Goal: Browse casually

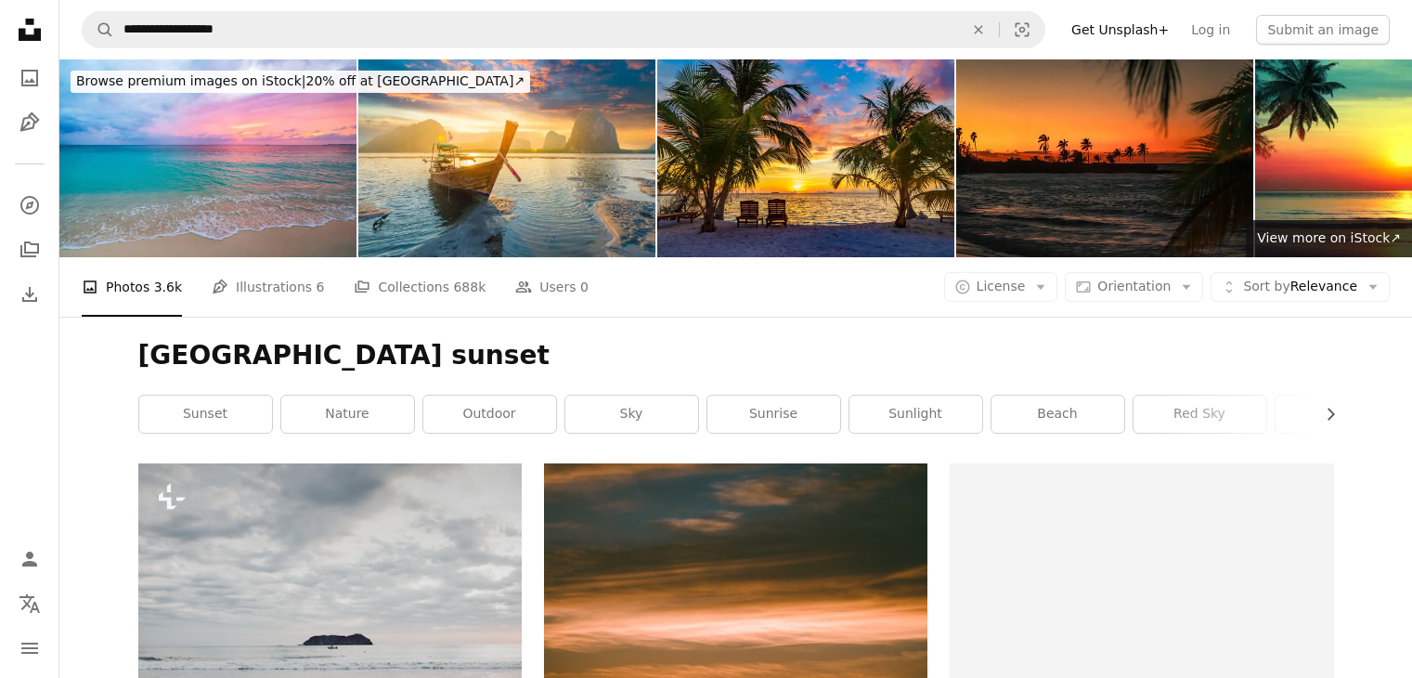
scroll to position [35220, 0]
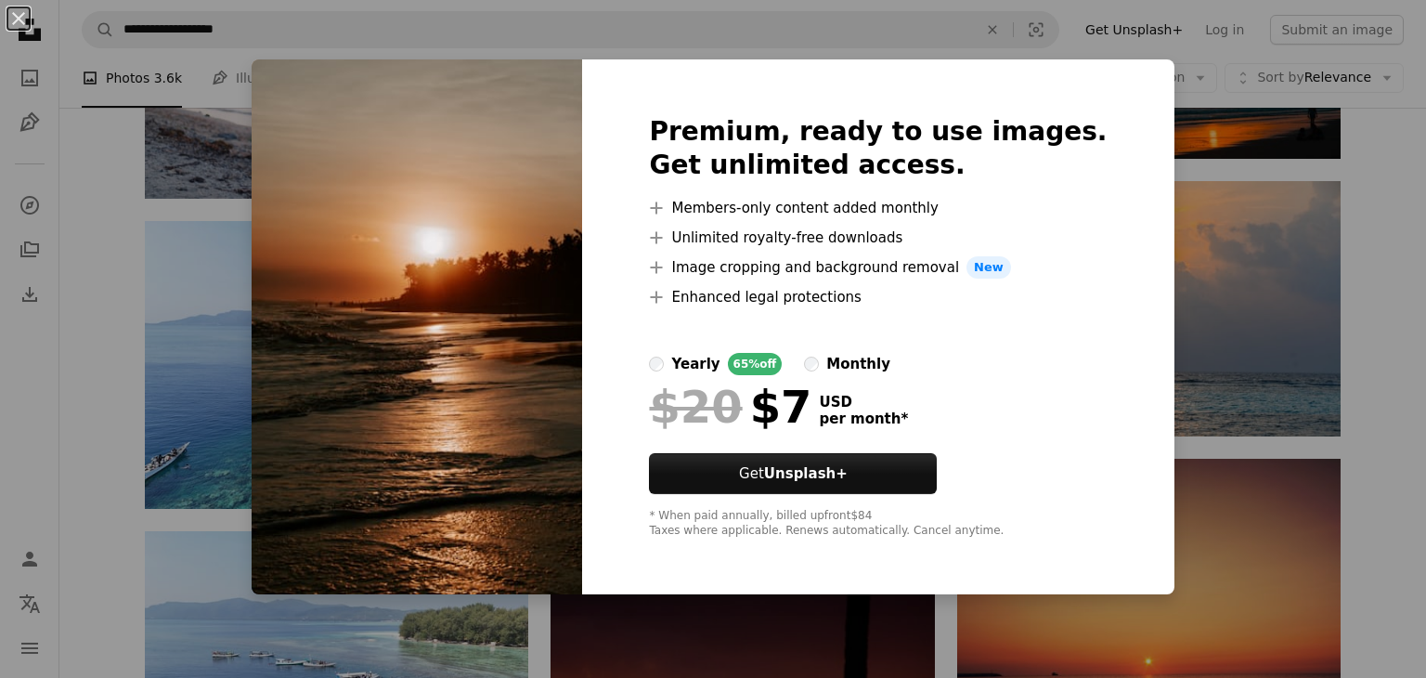
click at [1219, 368] on div "An X shape Premium, ready to use images. Get unlimited access. A plus sign Memb…" at bounding box center [713, 339] width 1426 height 678
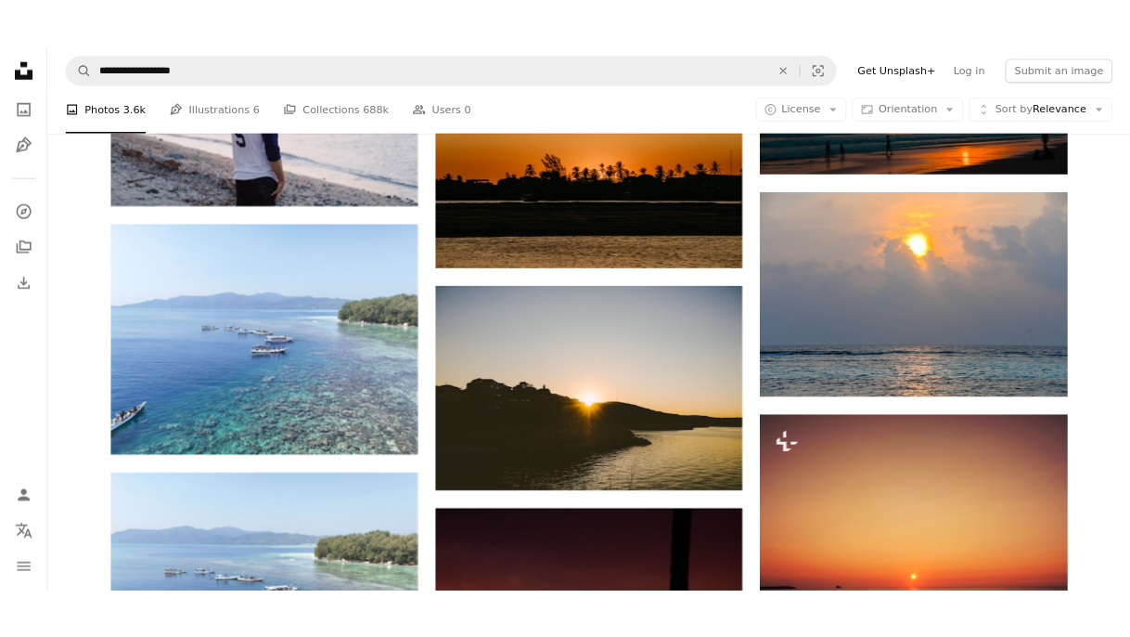
scroll to position [30054, 0]
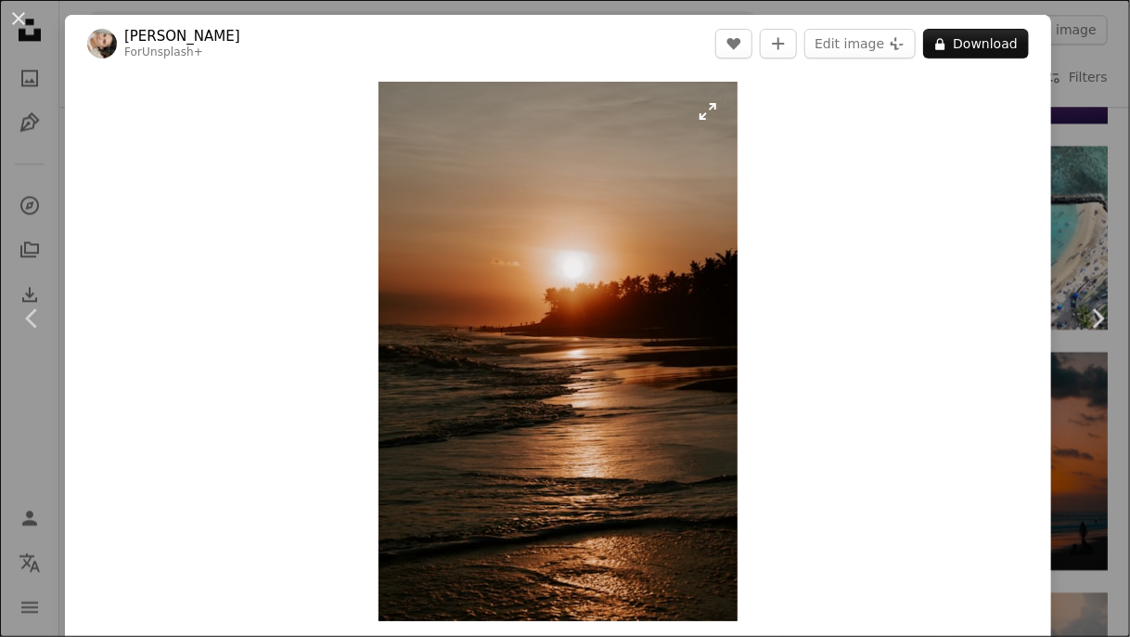
click at [565, 216] on img "Zoom in on this image" at bounding box center [558, 351] width 359 height 539
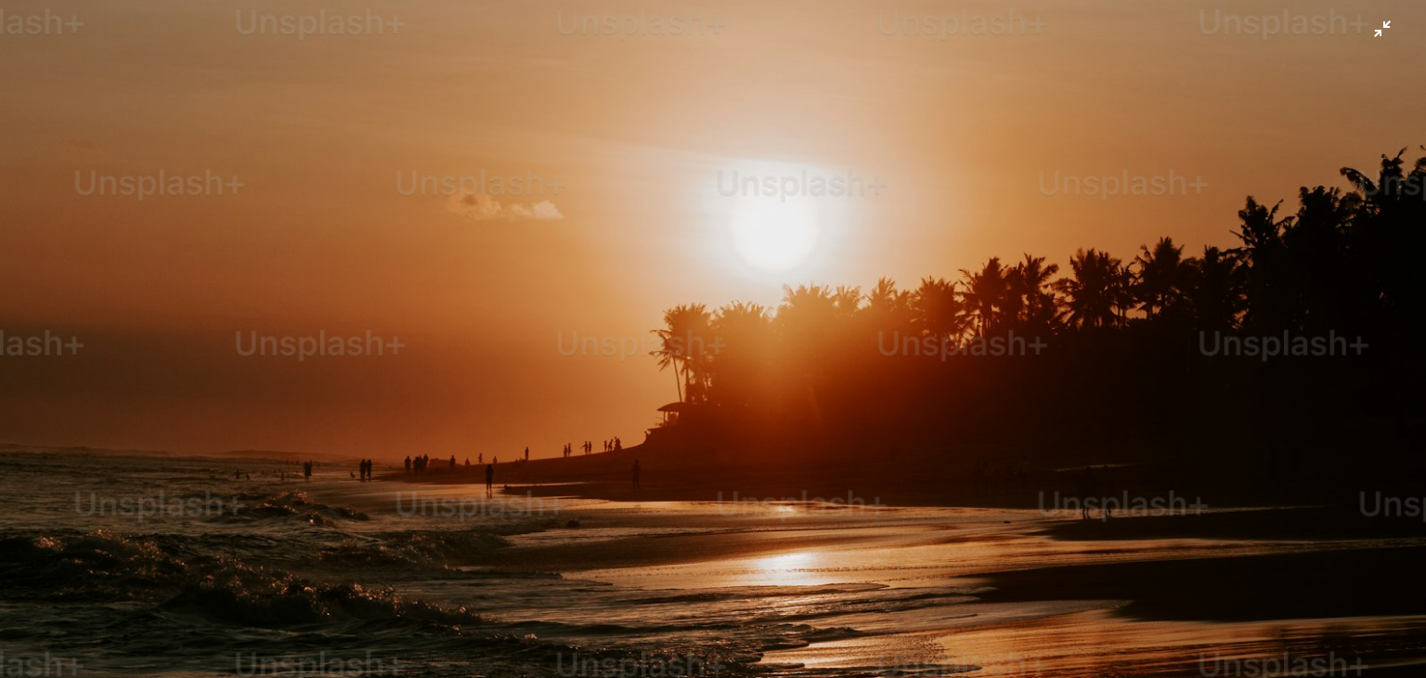
scroll to position [510, 0]
